Goal: Contribute content: Add original content to the website for others to see

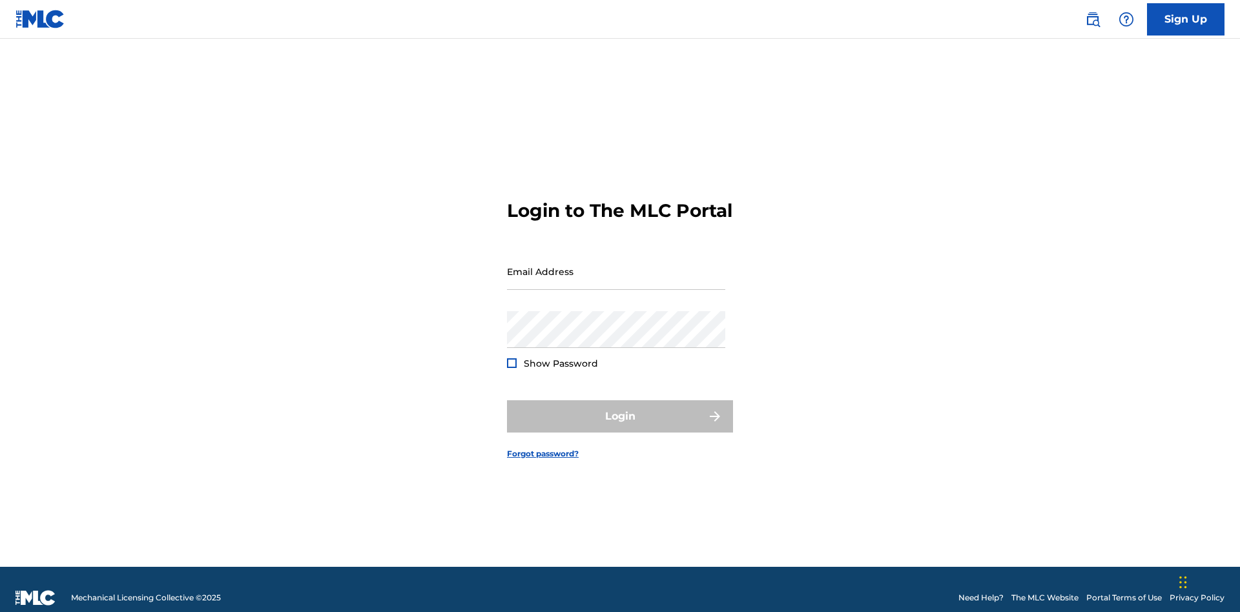
scroll to position [17, 0]
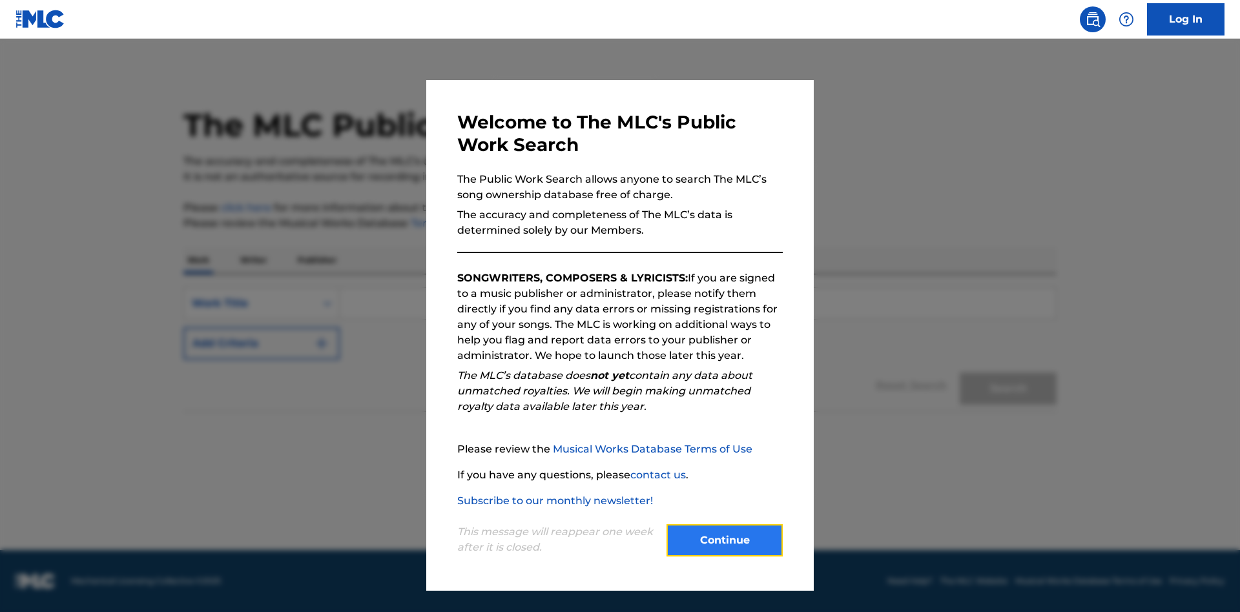
click at [725, 541] on button "Continue" at bounding box center [725, 541] width 116 height 32
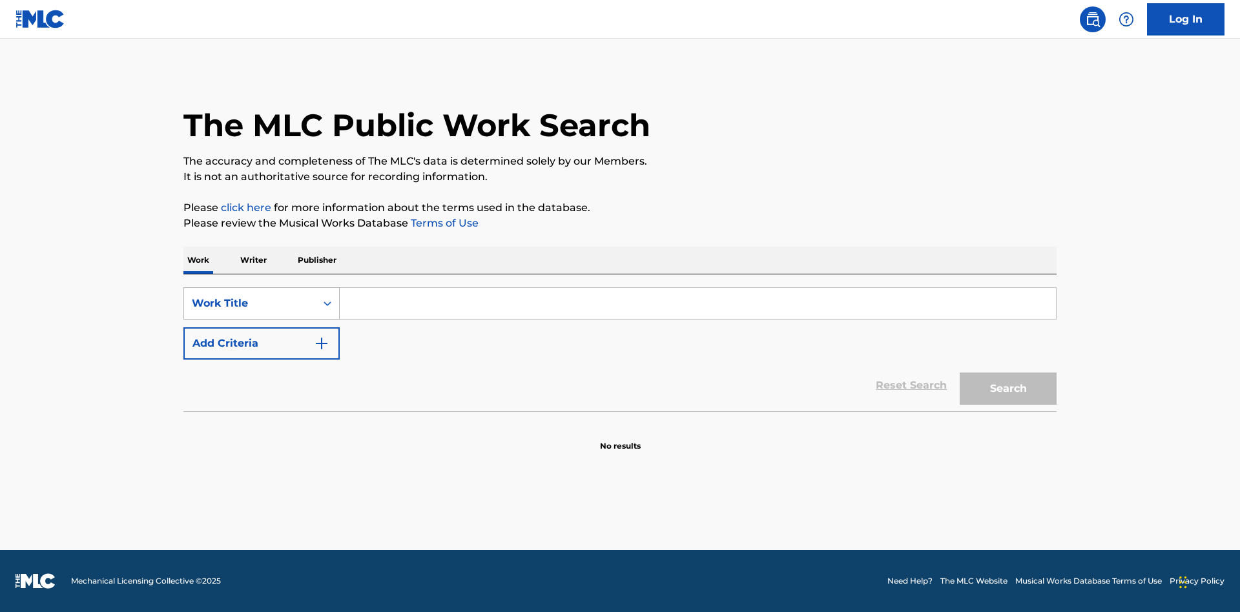
click at [250, 304] on div "Work Title" at bounding box center [250, 304] width 116 height 16
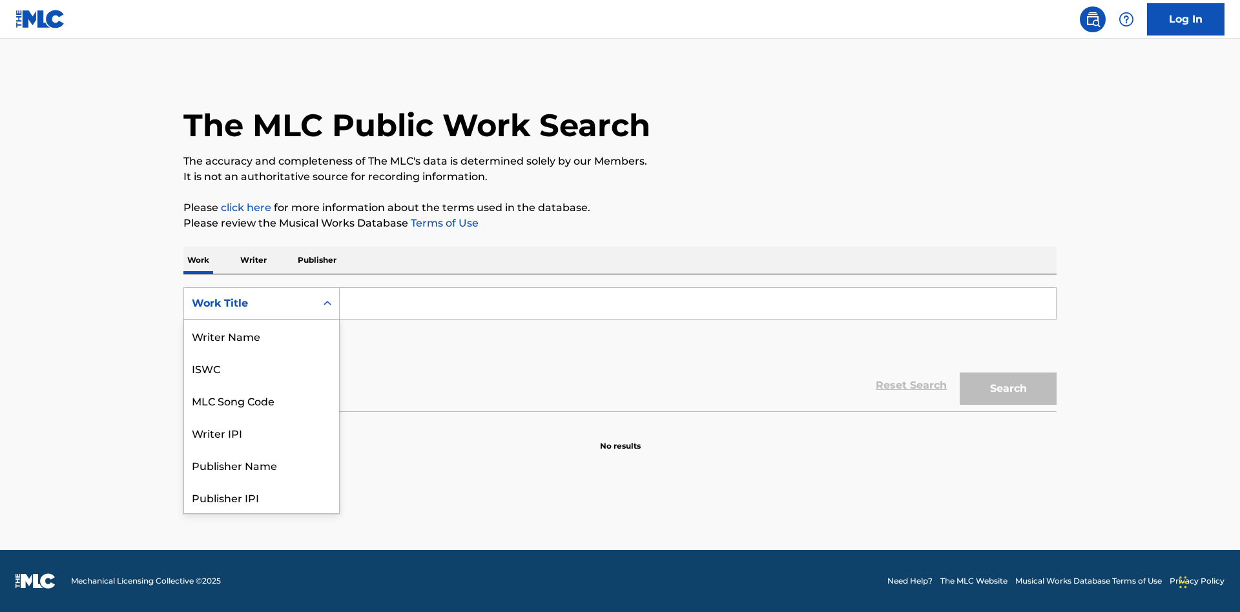
scroll to position [65, 0]
click at [262, 336] on div "MLC Song Code" at bounding box center [261, 336] width 155 height 32
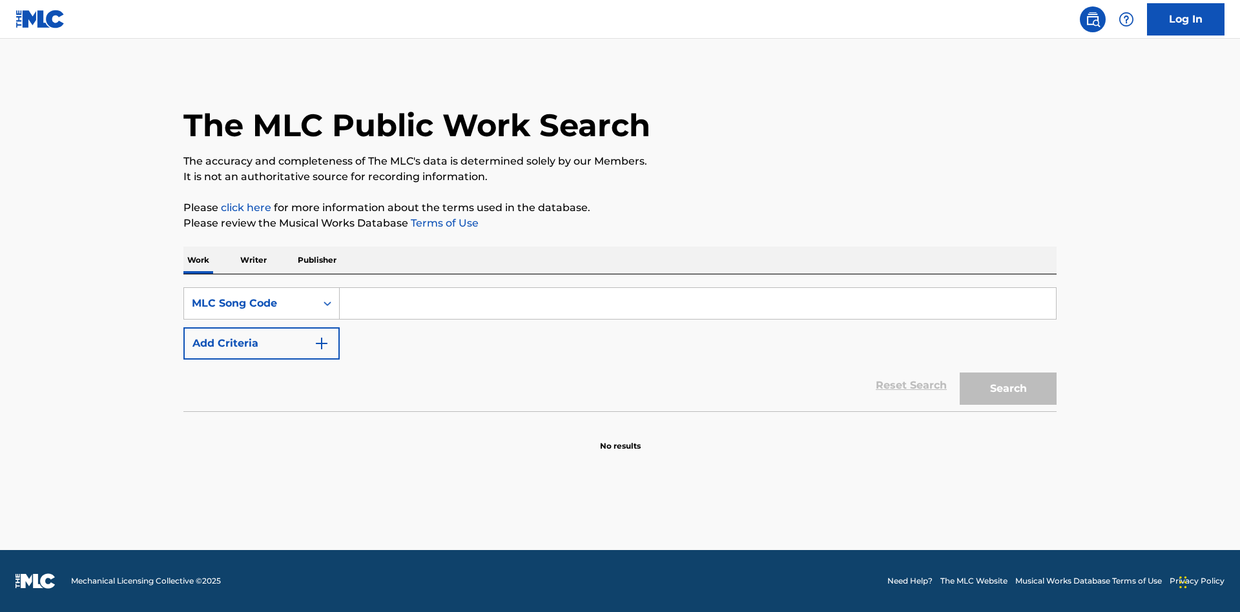
click at [698, 304] on input "Search Form" at bounding box center [698, 303] width 716 height 31
type input "MV82XX"
click at [1008, 389] on button "Search" at bounding box center [1008, 389] width 97 height 32
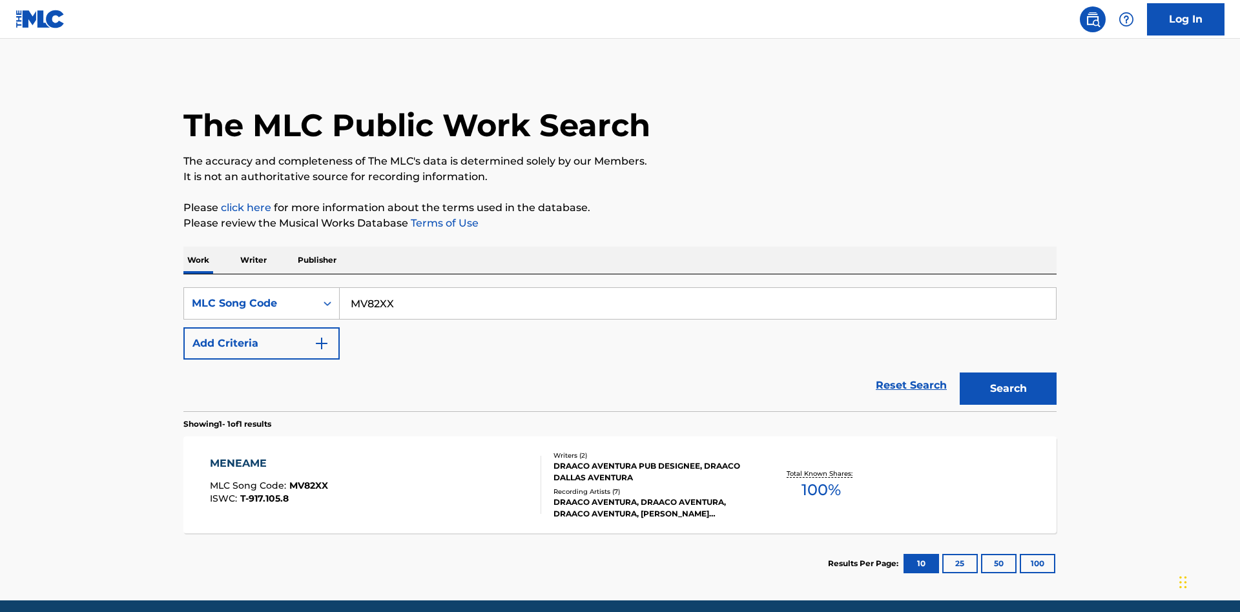
click at [620, 451] on div "Writers ( 2 ) DRAACO AVENTURA PUB DESIGNEE, DRAACO DALLAS AVENTURA Recording Ar…" at bounding box center [644, 485] width 207 height 69
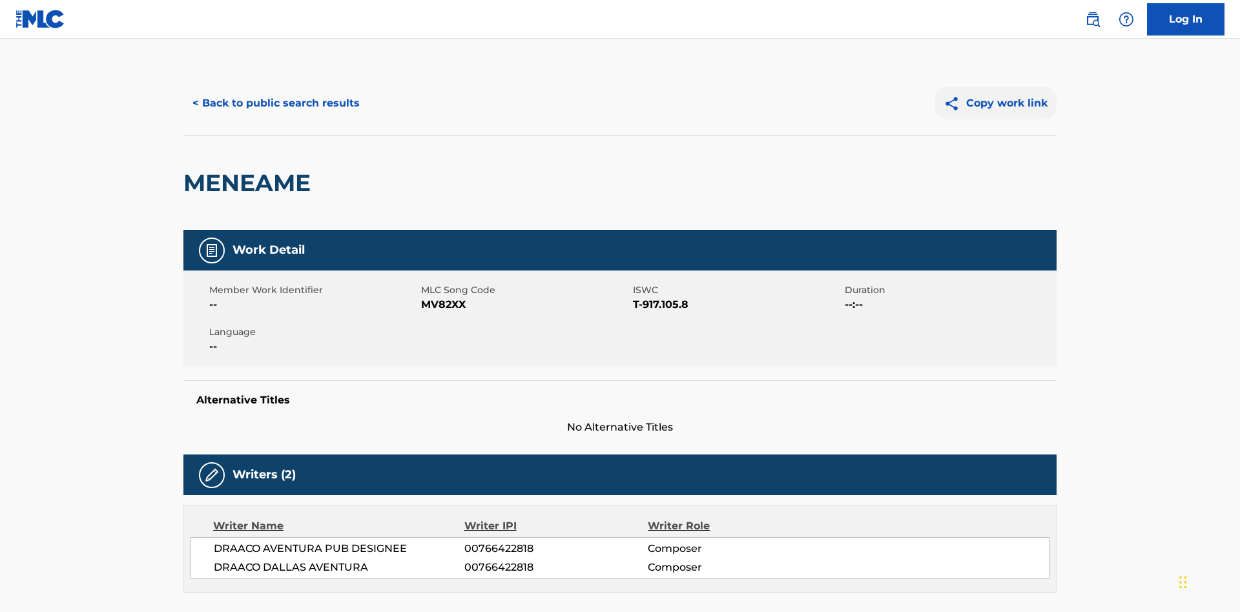
click at [996, 94] on button "Copy work link" at bounding box center [996, 103] width 122 height 32
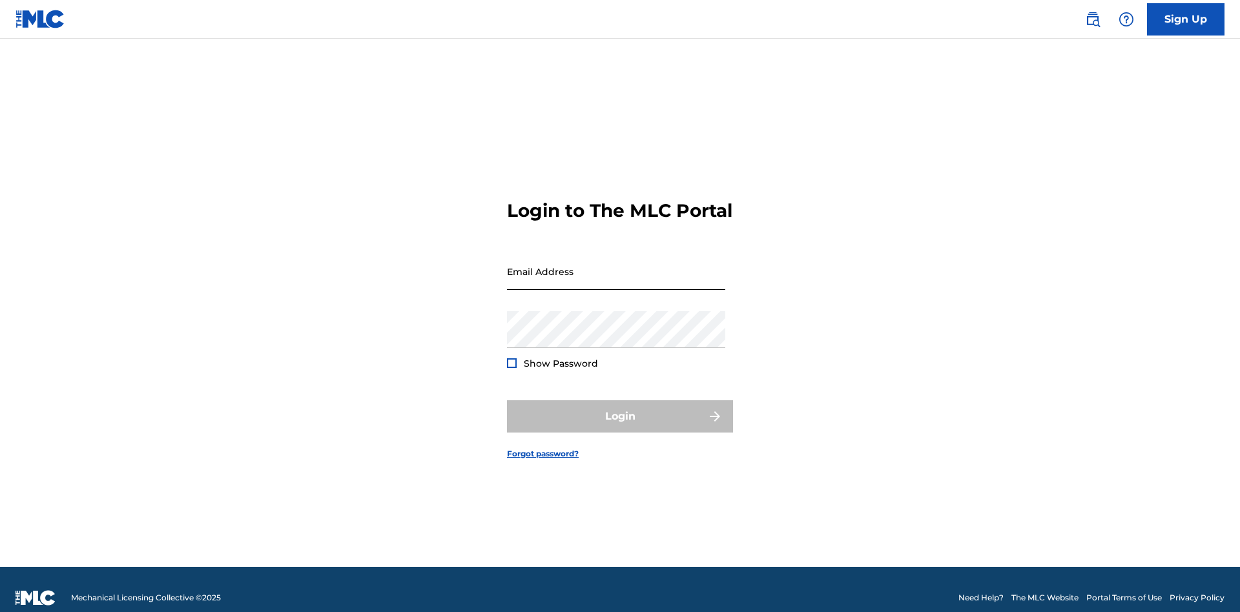
click at [616, 266] on input "Email Address" at bounding box center [616, 271] width 218 height 37
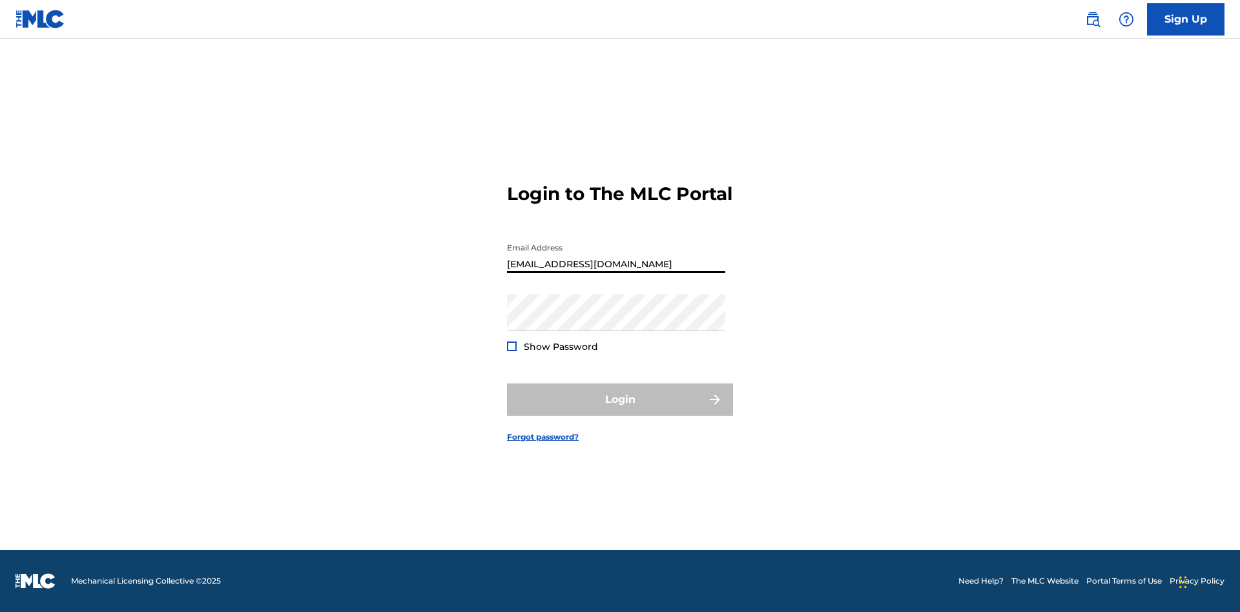
type input "[EMAIL_ADDRESS][DOMAIN_NAME]"
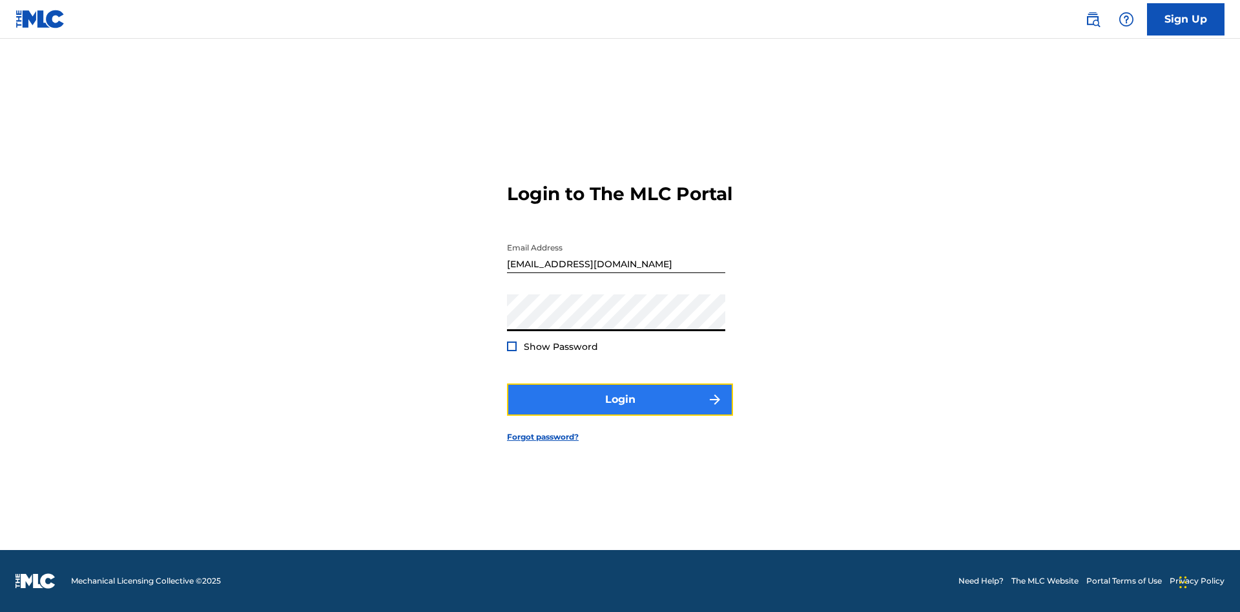
click at [620, 411] on button "Login" at bounding box center [620, 400] width 226 height 32
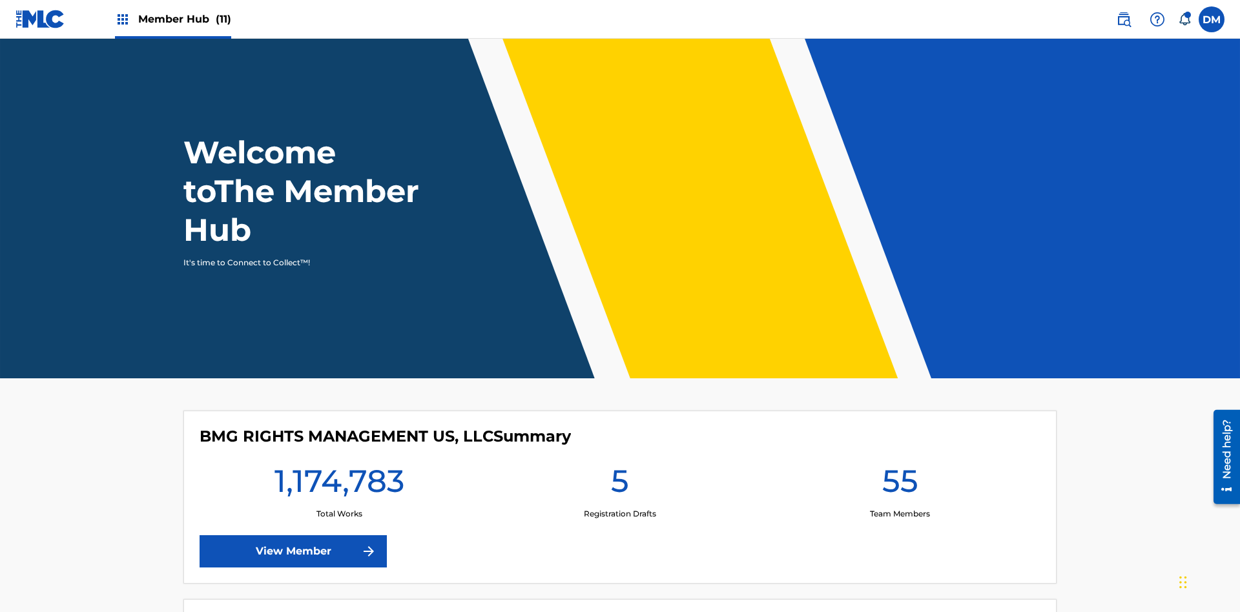
click at [184, 19] on span "Member Hub (11)" at bounding box center [184, 19] width 93 height 15
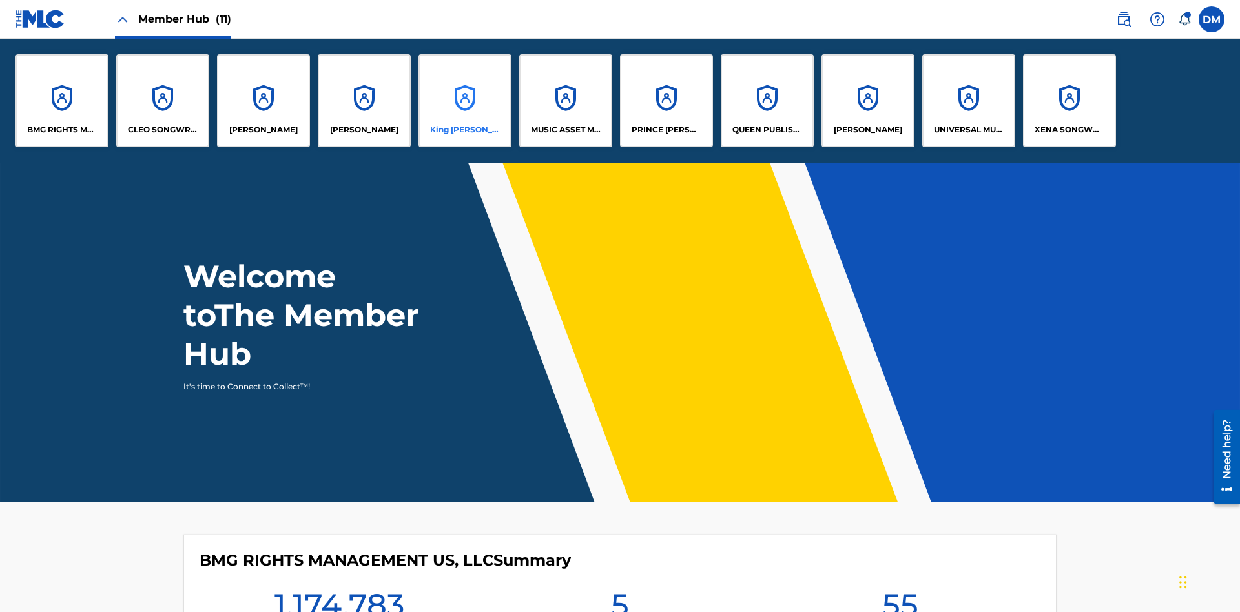
click at [464, 130] on p "King McTesterson" at bounding box center [465, 130] width 70 height 12
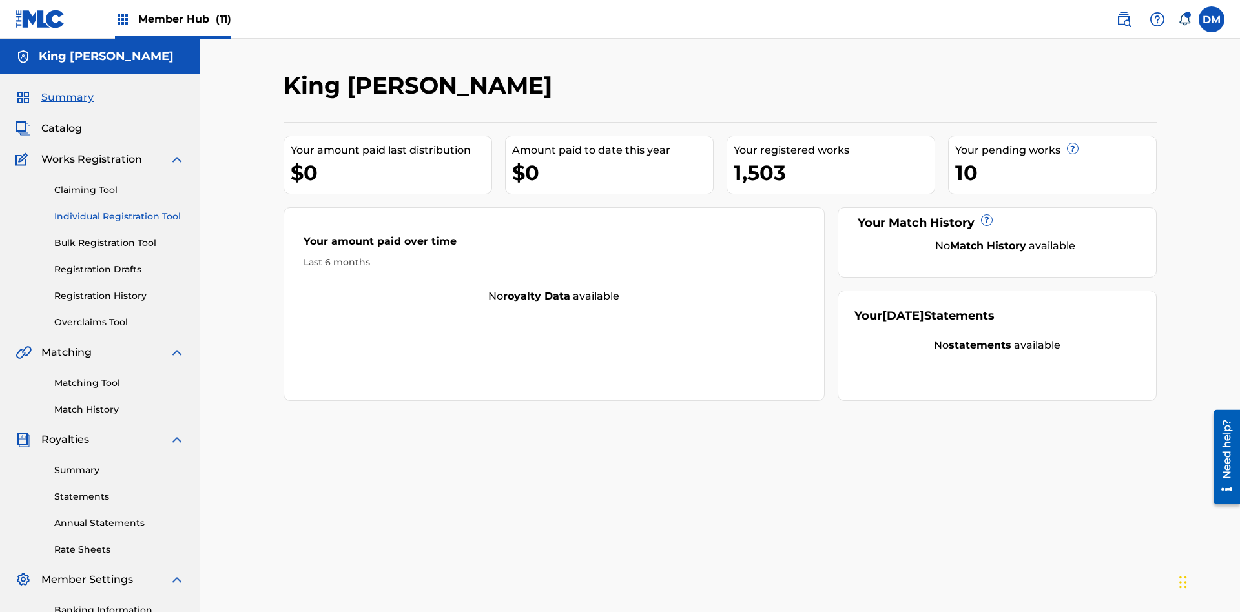
click at [120, 210] on link "Individual Registration Tool" at bounding box center [119, 217] width 130 height 14
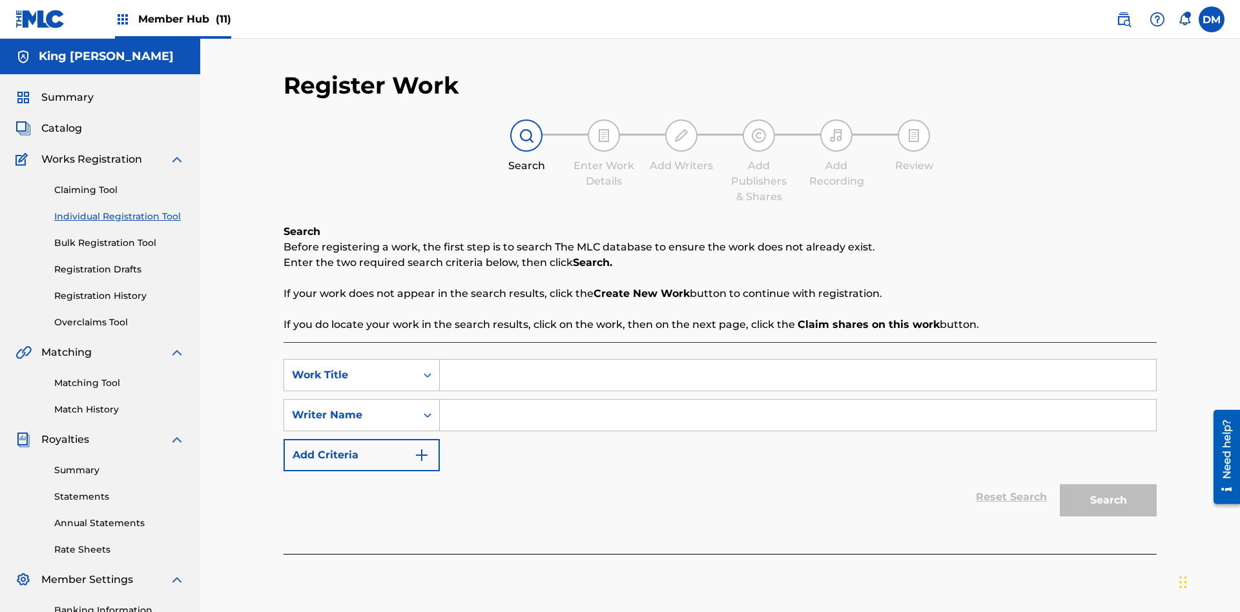
scroll to position [189, 0]
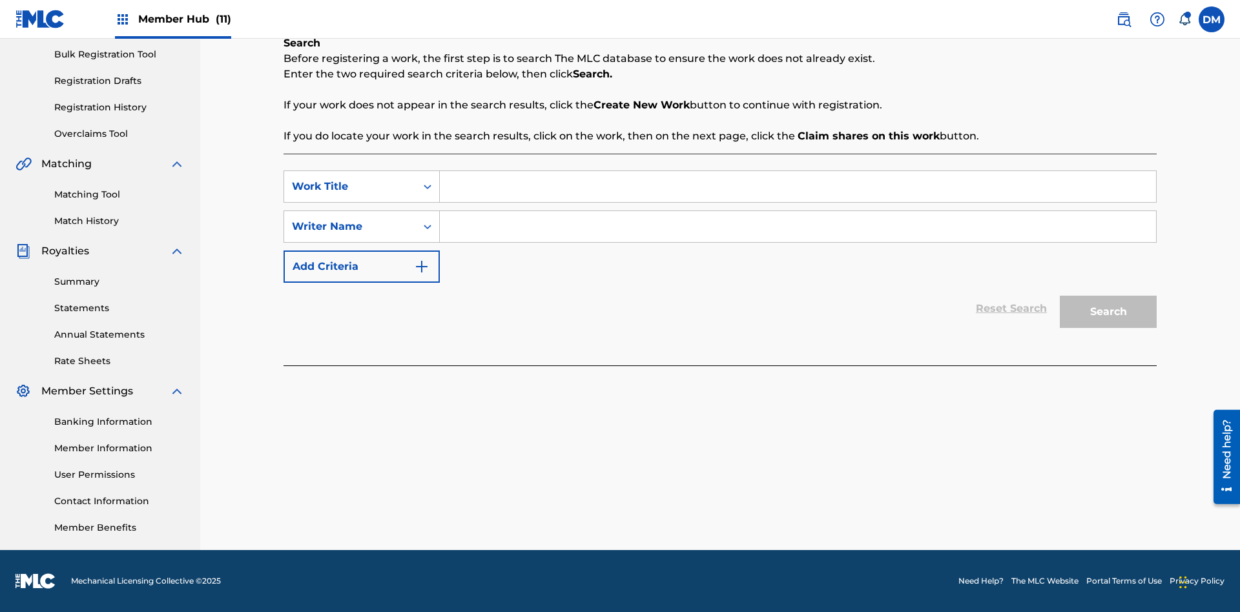
click at [798, 187] on input "Search Form" at bounding box center [798, 186] width 716 height 31
type input "Test"
click at [798, 227] on input "Search Form" at bounding box center [798, 226] width 716 height 31
type input "Test"
click at [1109, 312] on button "Search" at bounding box center [1108, 312] width 97 height 32
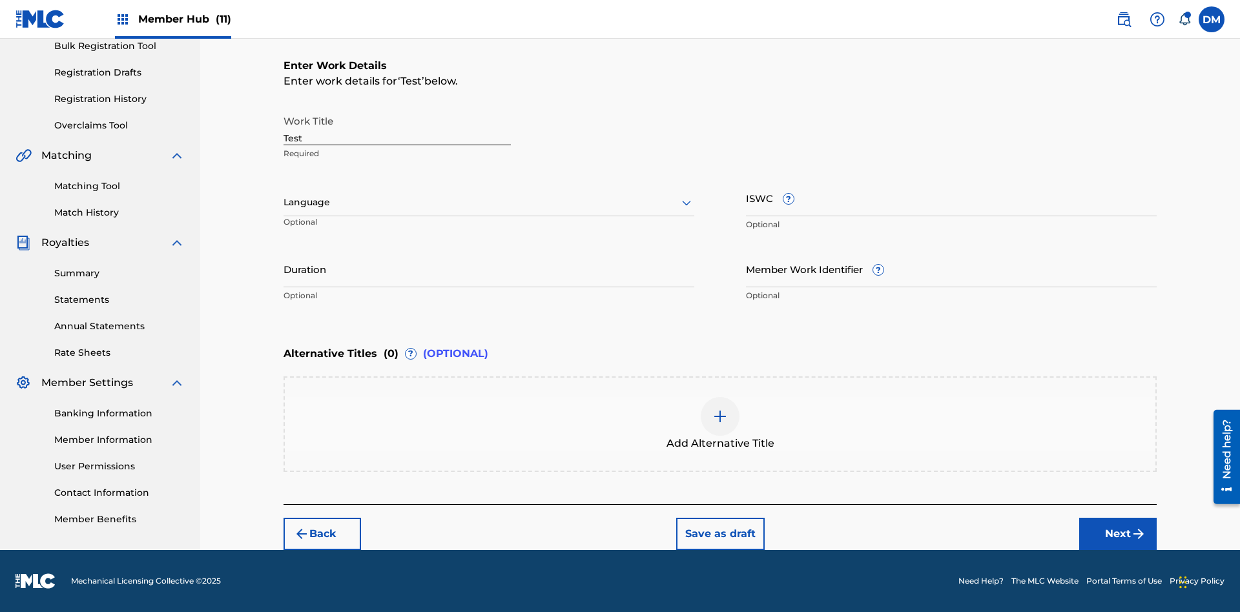
click at [397, 127] on input "Test" at bounding box center [397, 127] width 227 height 37
paste input "https://qa-portal.themlc-test.com/catalog/work/817070259"
type input "https://qa-portal.themlc-test.com/catalog/work/817070259"
click at [1212, 19] on label at bounding box center [1212, 19] width 26 height 26
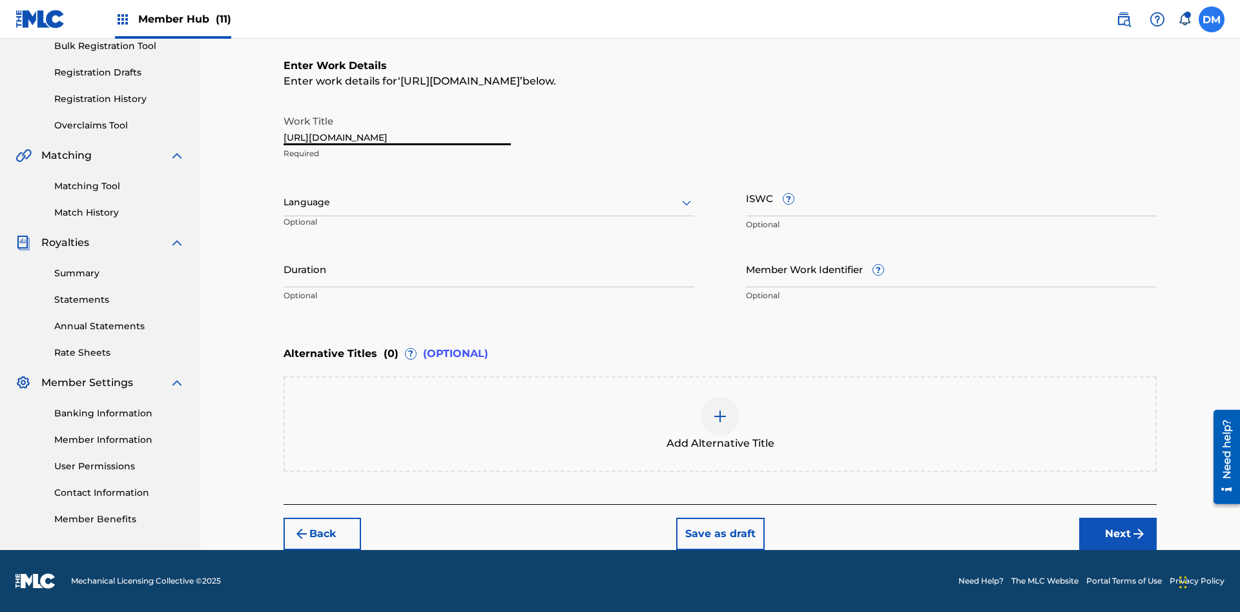
click at [1212, 19] on input "DM Duke McTesterson duke.mctesterson@gmail.com Notification Preferences Profile…" at bounding box center [1212, 19] width 0 height 0
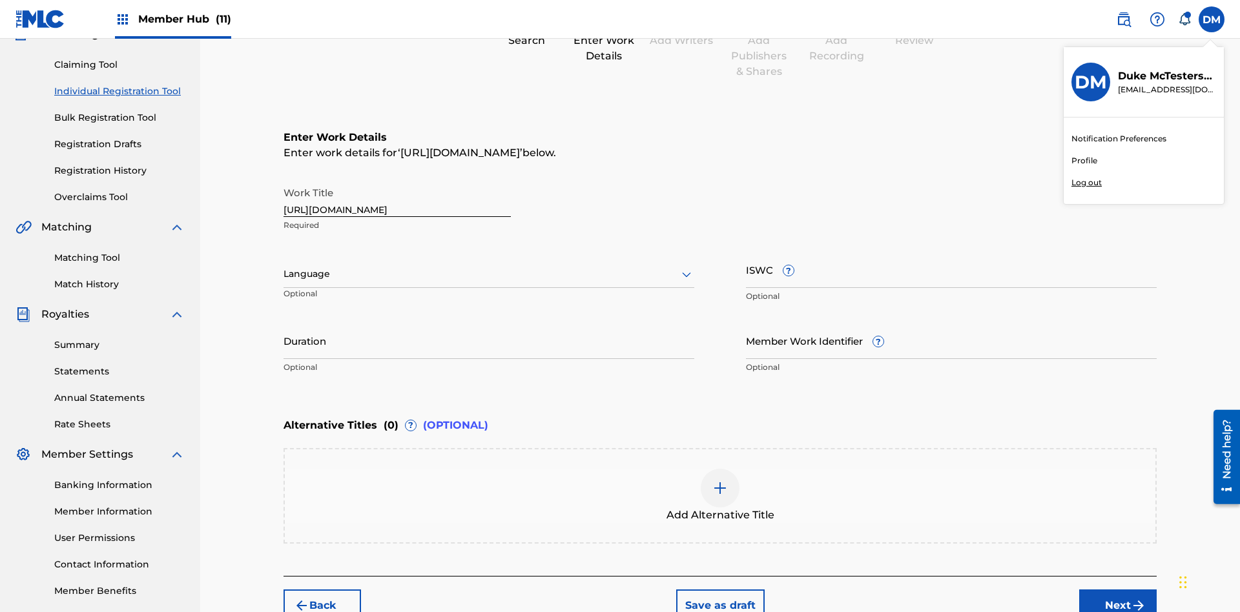
click at [1087, 183] on p "Log out" at bounding box center [1087, 183] width 30 height 12
click at [1212, 19] on input "DM Duke McTesterson duke.mctesterson@gmail.com Notification Preferences Profile…" at bounding box center [1212, 19] width 0 height 0
